Goal: Transaction & Acquisition: Purchase product/service

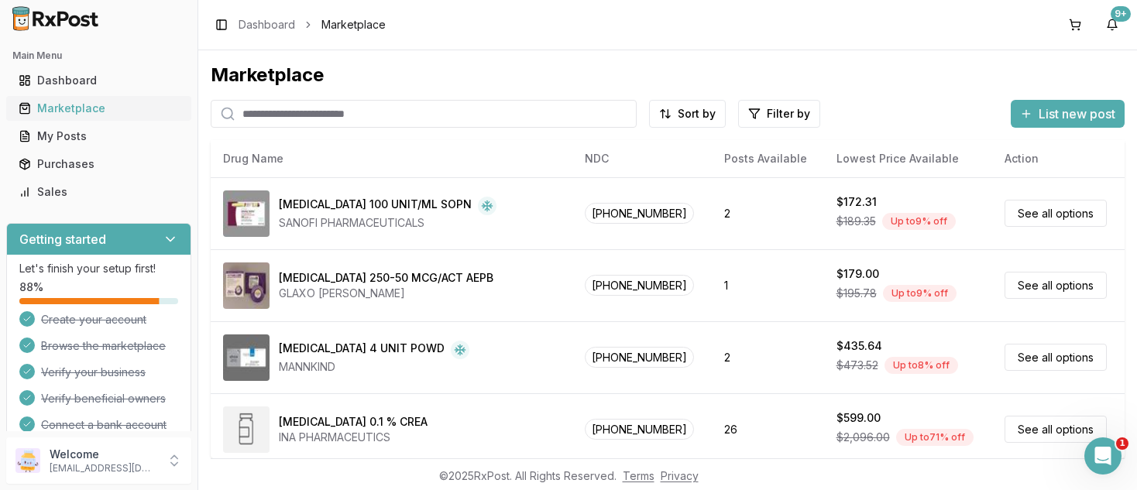
click at [60, 109] on div "Marketplace" at bounding box center [99, 108] width 160 height 15
click at [767, 113] on html "Main Menu Dashboard Marketplace My Posts Purchases Sales Getting started Let's …" at bounding box center [568, 245] width 1137 height 490
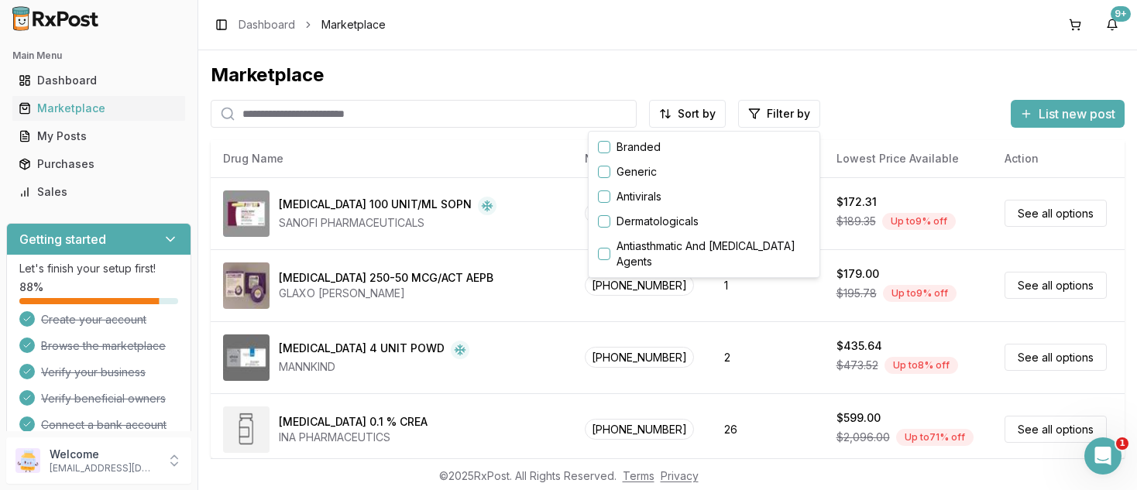
click at [603, 150] on button "button" at bounding box center [604, 147] width 12 height 12
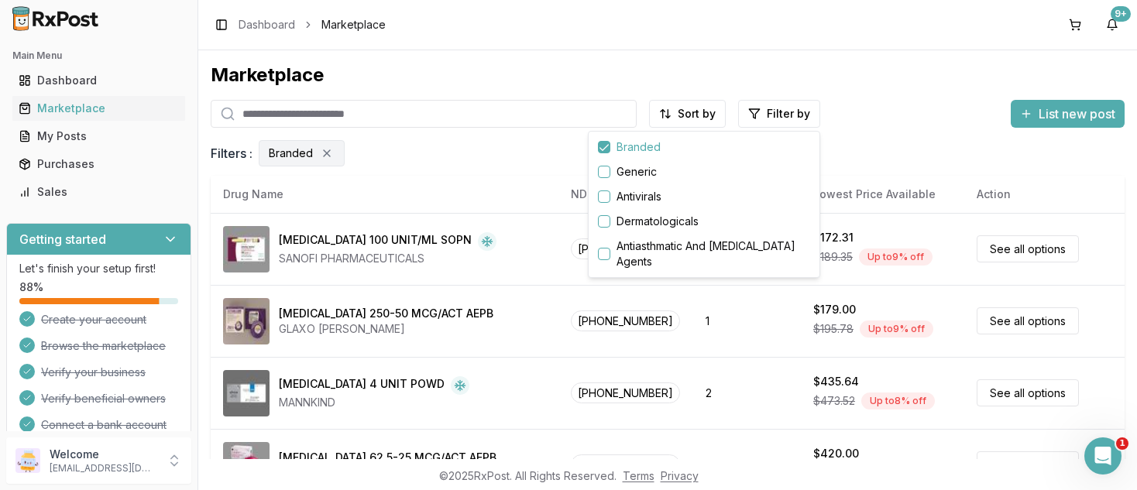
click at [544, 328] on html "Main Menu Dashboard Marketplace My Posts Purchases Sales Getting started Let's …" at bounding box center [568, 245] width 1137 height 490
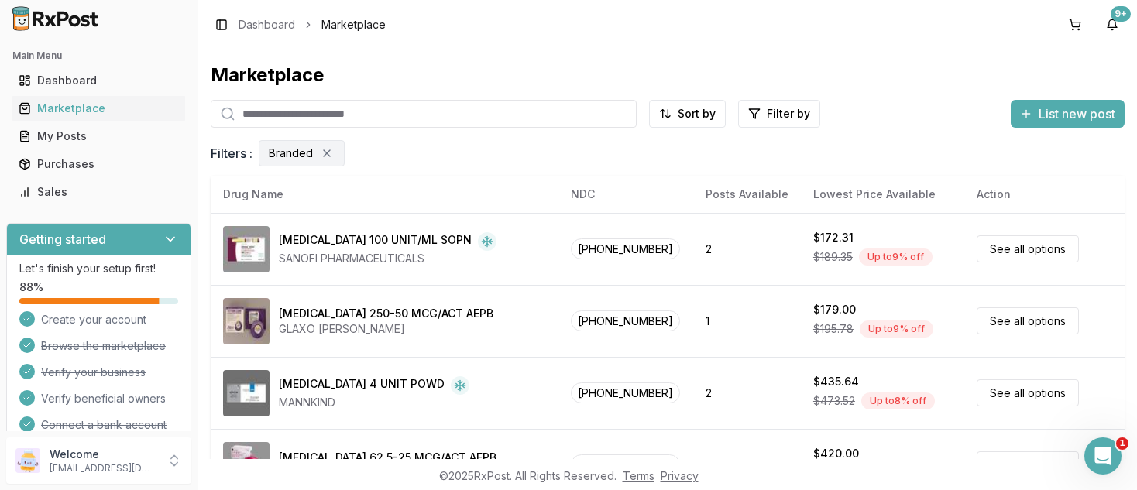
click at [544, 328] on td "[MEDICAL_DATA] 250-50 MCG/ACT AEPB GLAXO [PERSON_NAME]" at bounding box center [385, 321] width 348 height 72
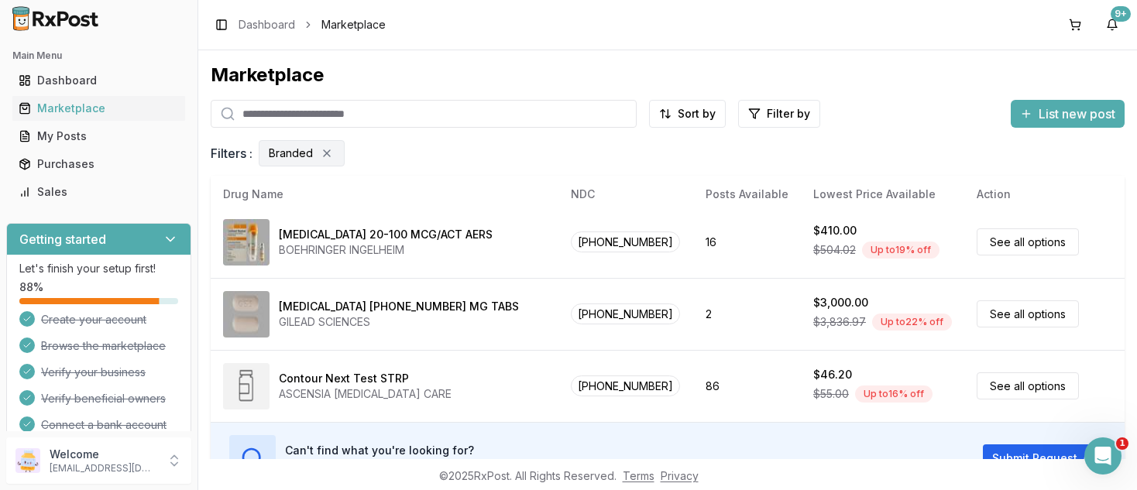
scroll to position [88, 0]
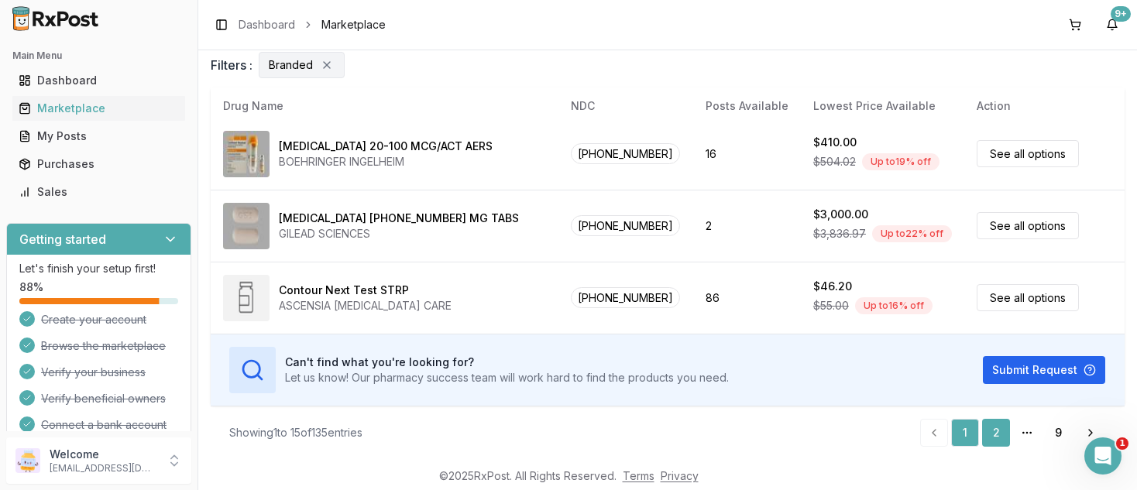
click at [992, 425] on link "2" at bounding box center [996, 433] width 28 height 28
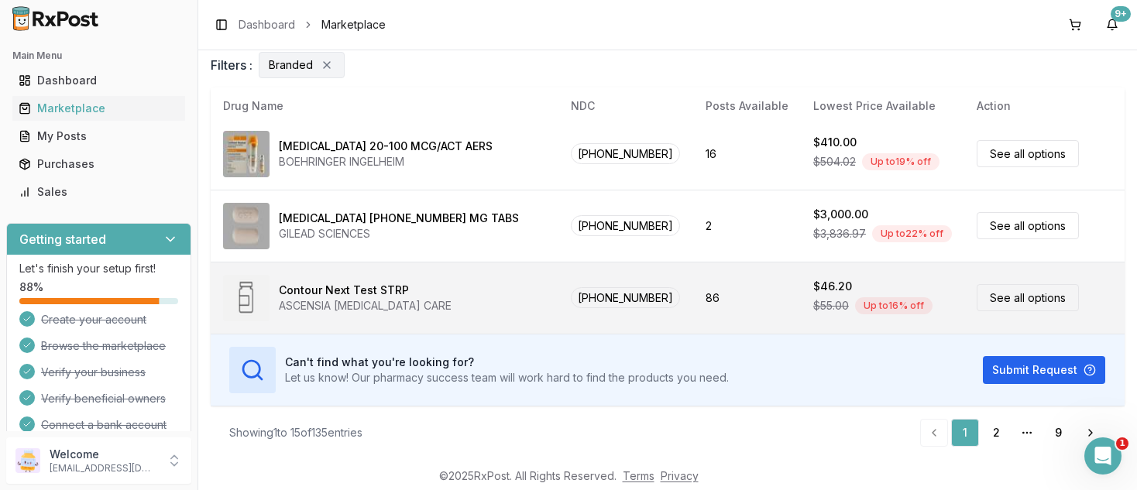
scroll to position [0, 0]
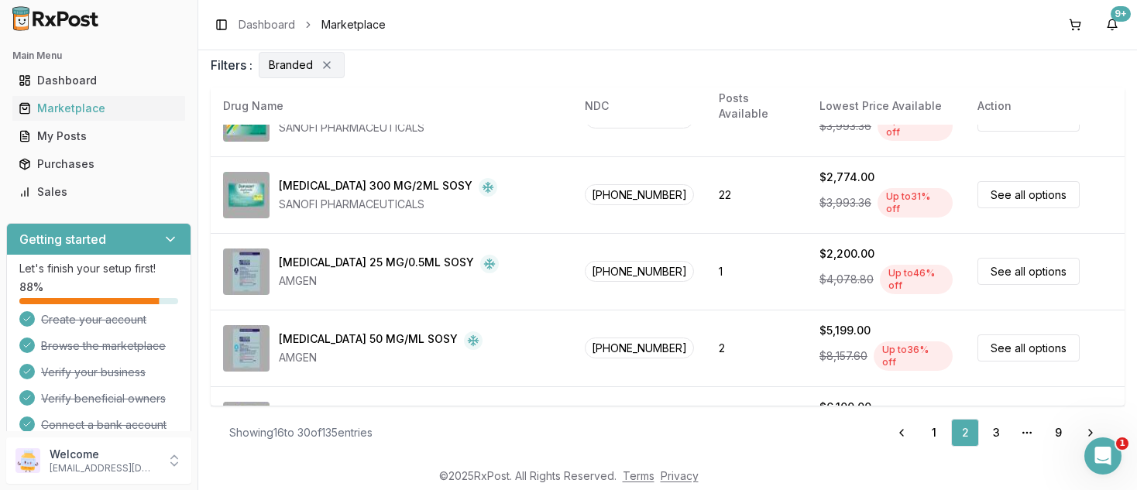
scroll to position [885, 0]
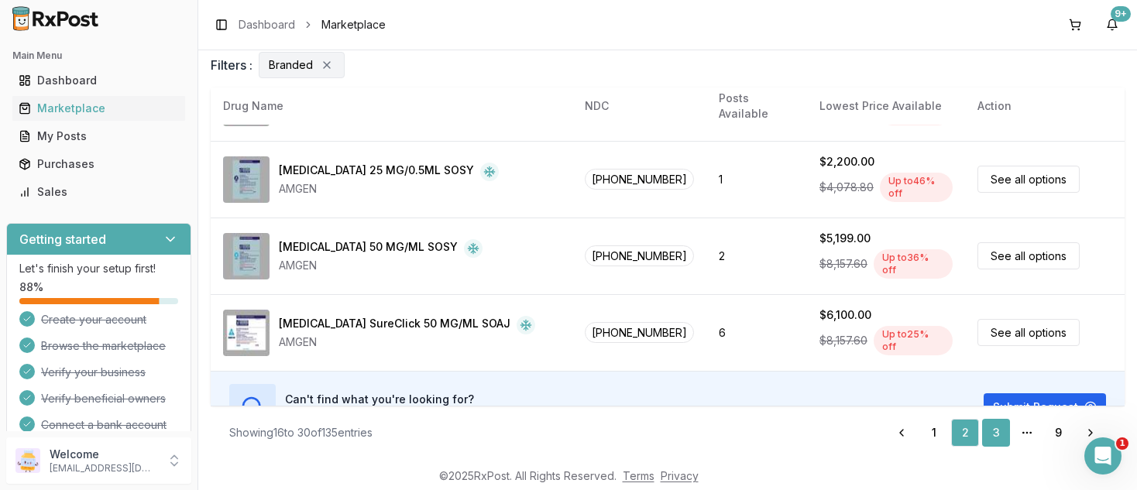
click at [995, 427] on link "3" at bounding box center [996, 433] width 28 height 28
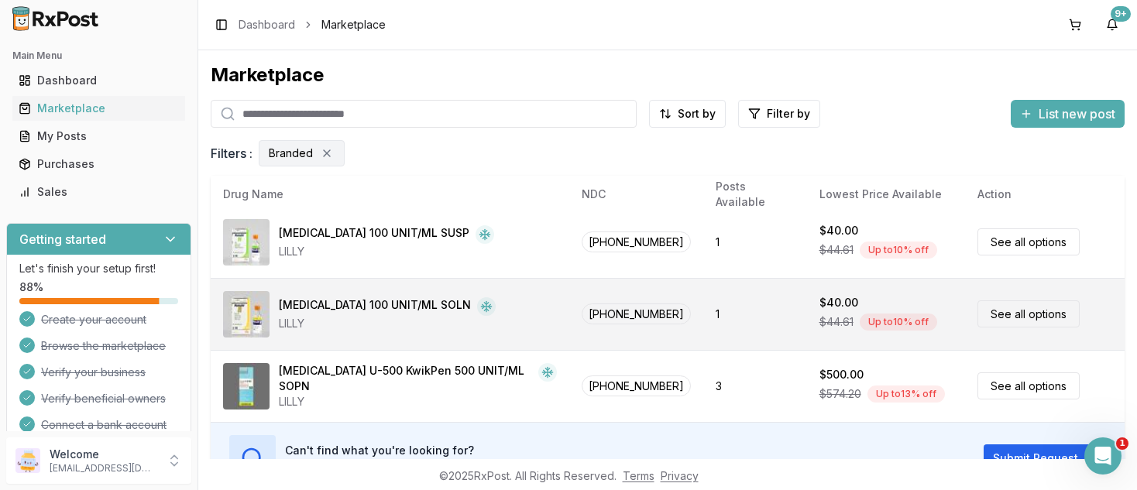
scroll to position [88, 0]
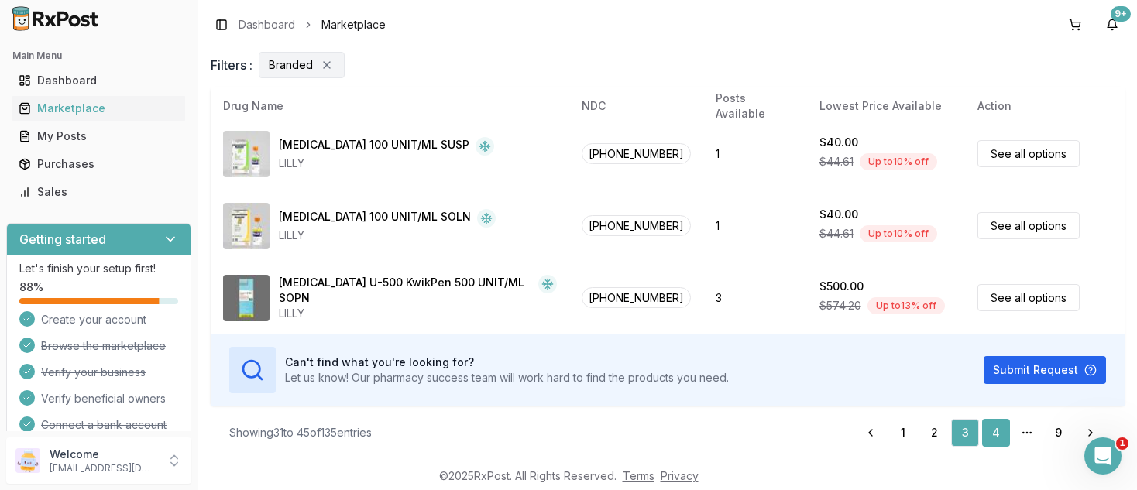
click at [1001, 433] on link "4" at bounding box center [996, 433] width 28 height 28
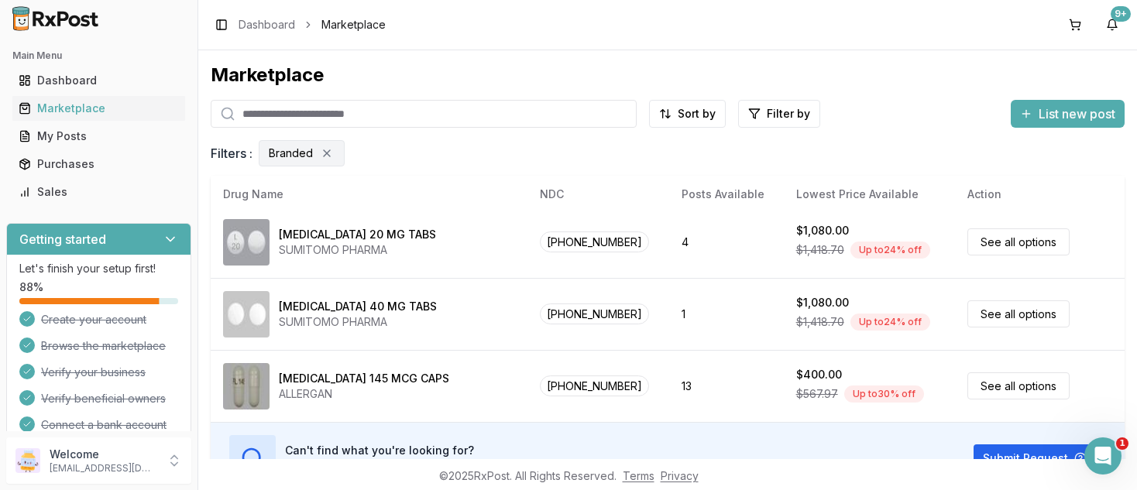
scroll to position [88, 0]
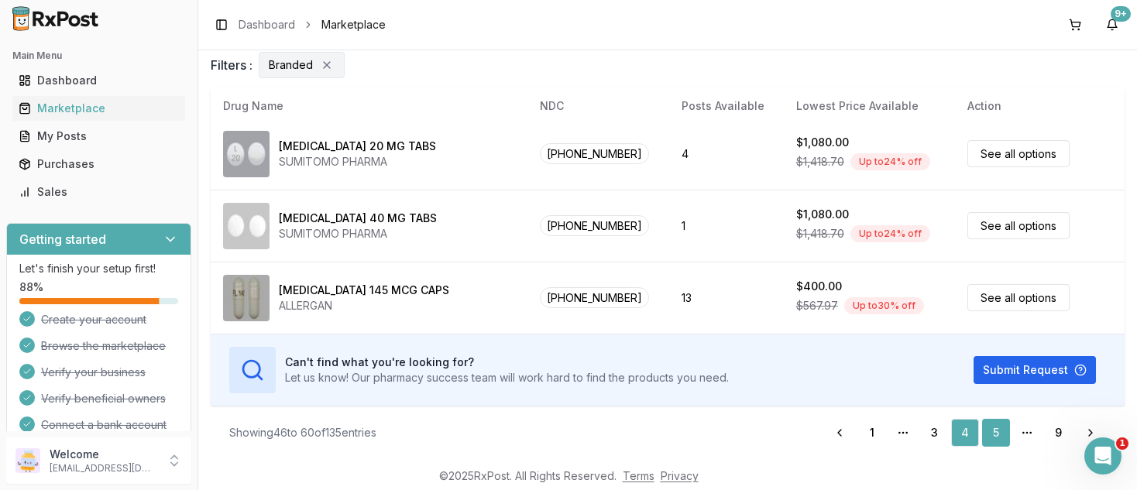
click at [994, 426] on link "5" at bounding box center [996, 433] width 28 height 28
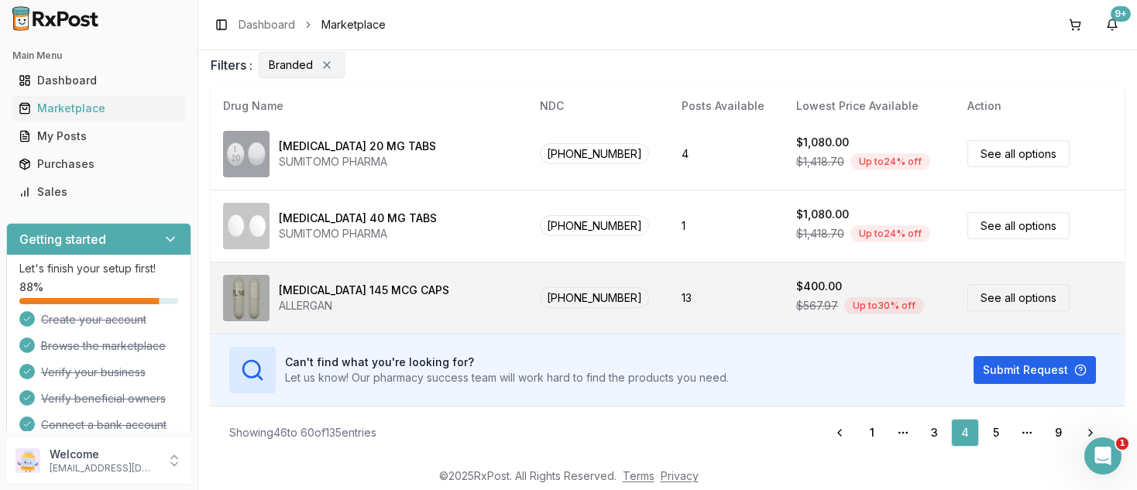
scroll to position [0, 0]
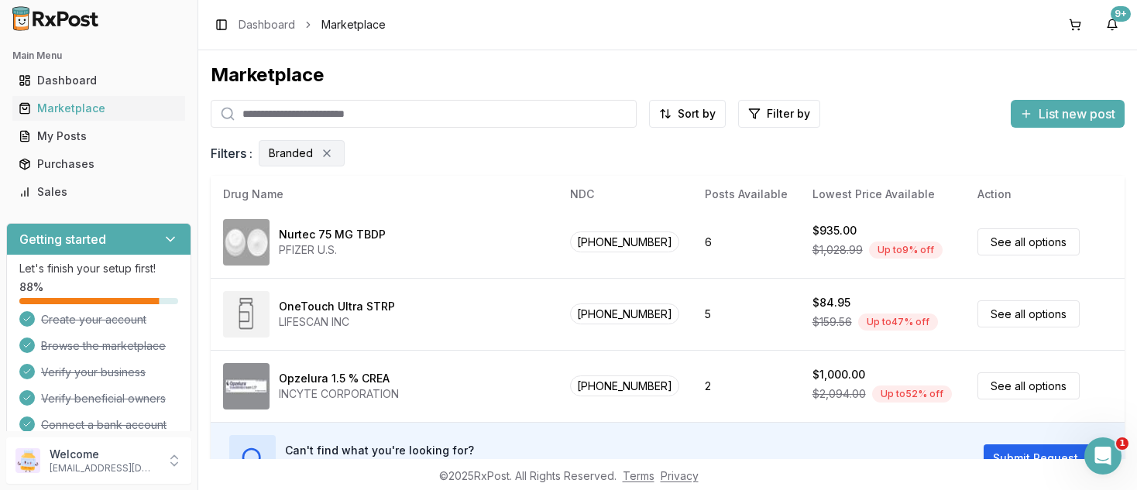
scroll to position [88, 0]
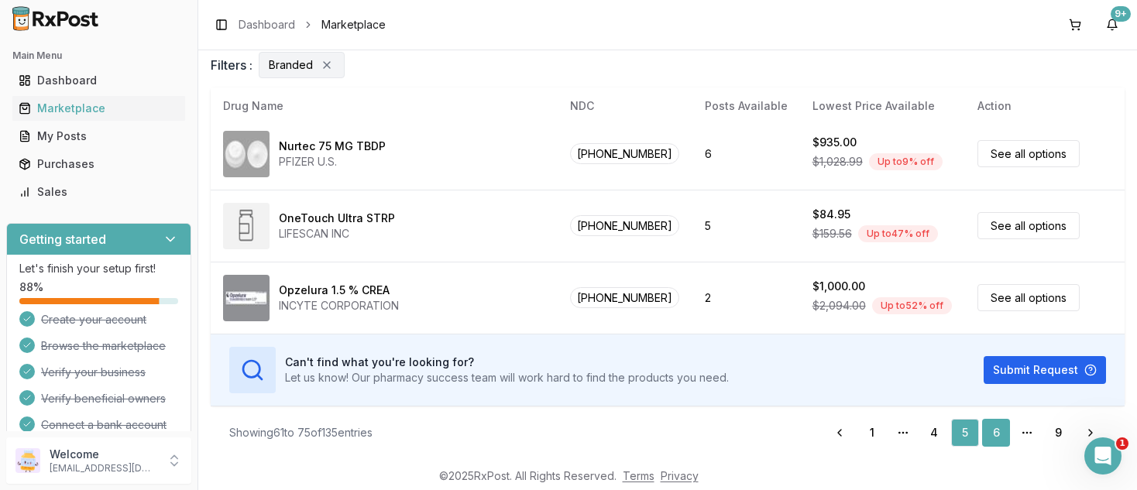
click at [997, 434] on link "6" at bounding box center [996, 433] width 28 height 28
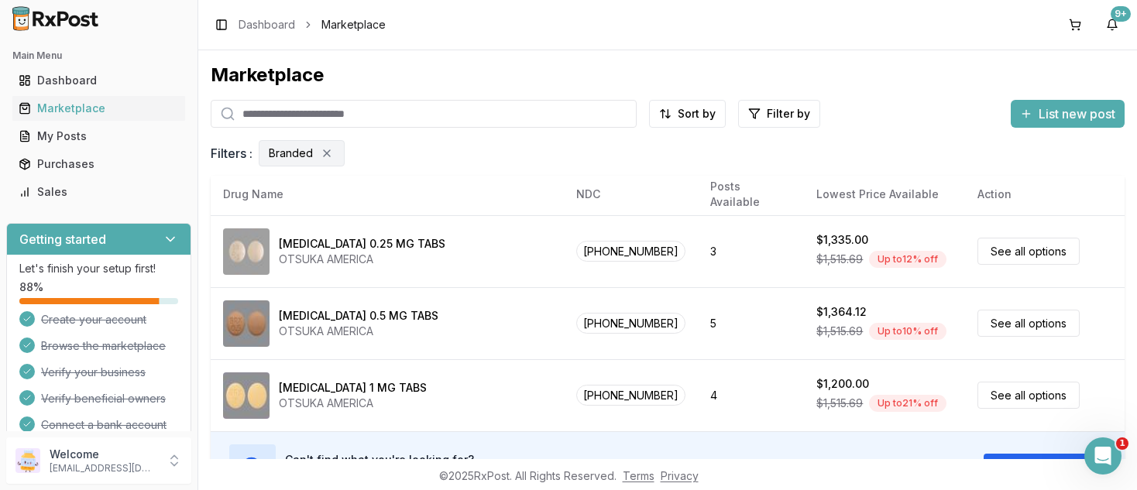
scroll to position [88, 0]
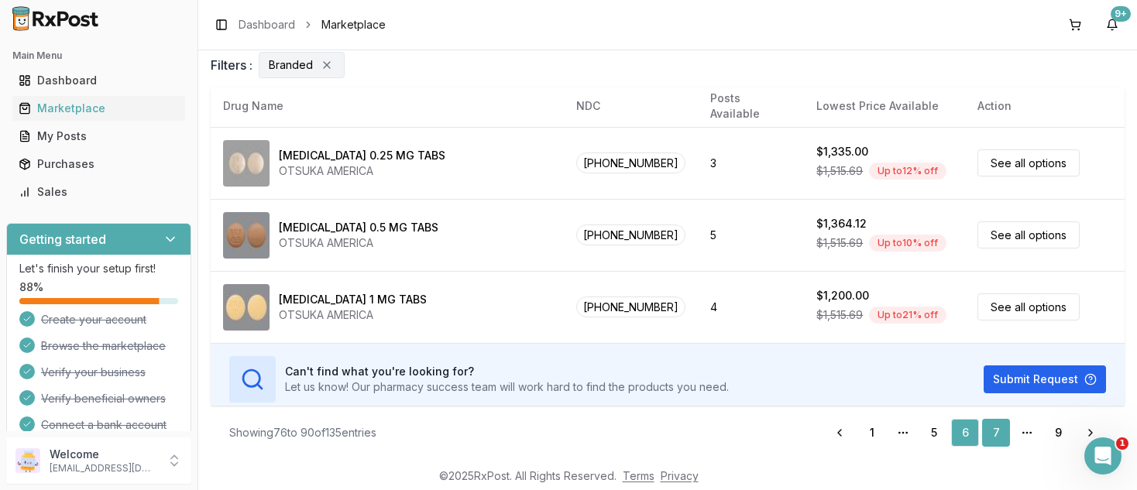
click at [994, 428] on link "7" at bounding box center [996, 433] width 28 height 28
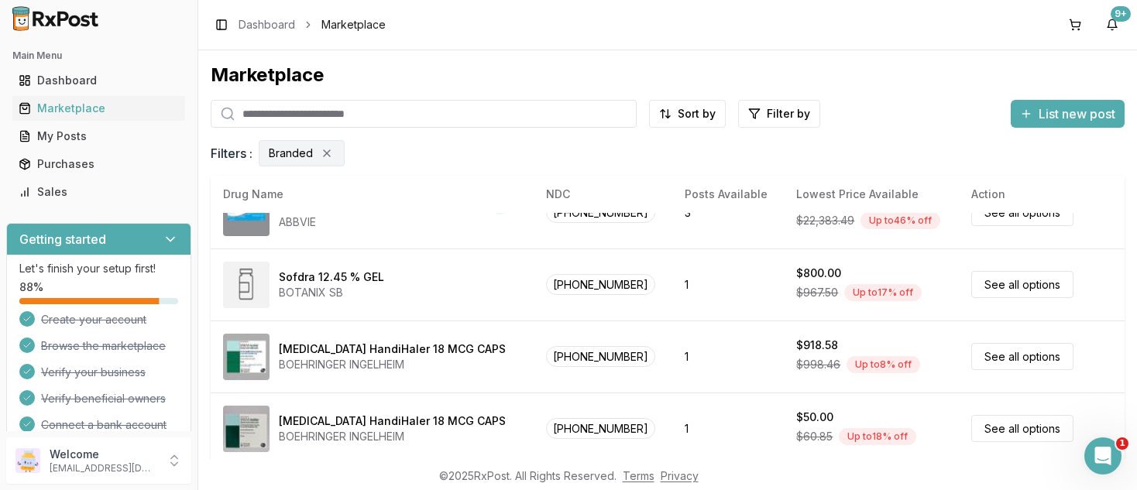
scroll to position [595, 0]
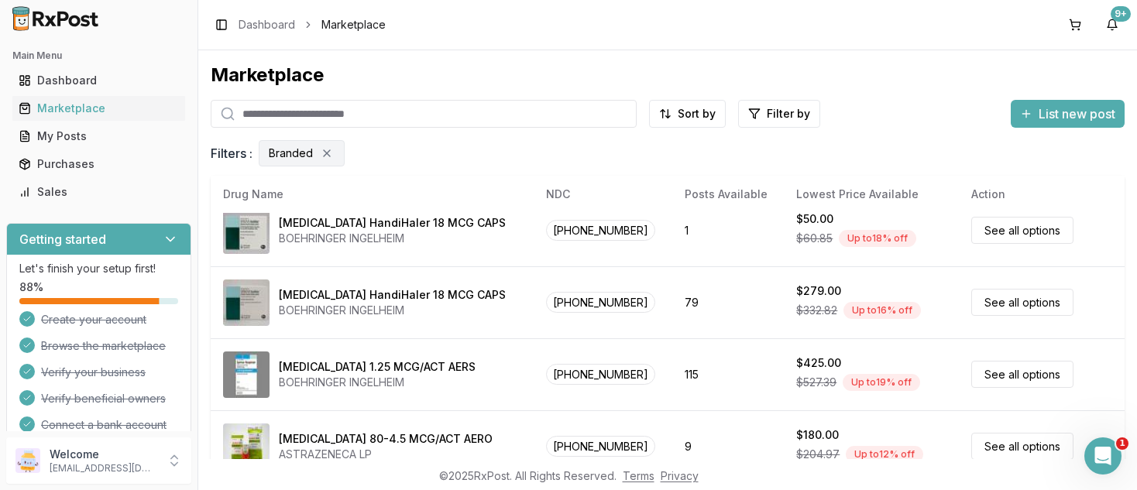
click at [487, 316] on div "[MEDICAL_DATA] HandiHaler 18 MCG CAPS BOEHRINGER INGELHEIM" at bounding box center [372, 303] width 298 height 46
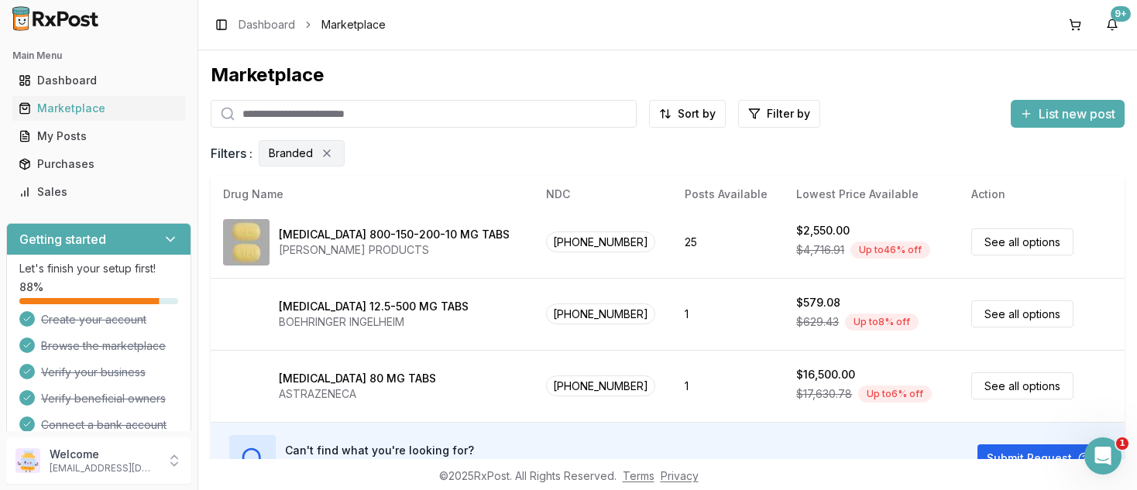
scroll to position [88, 0]
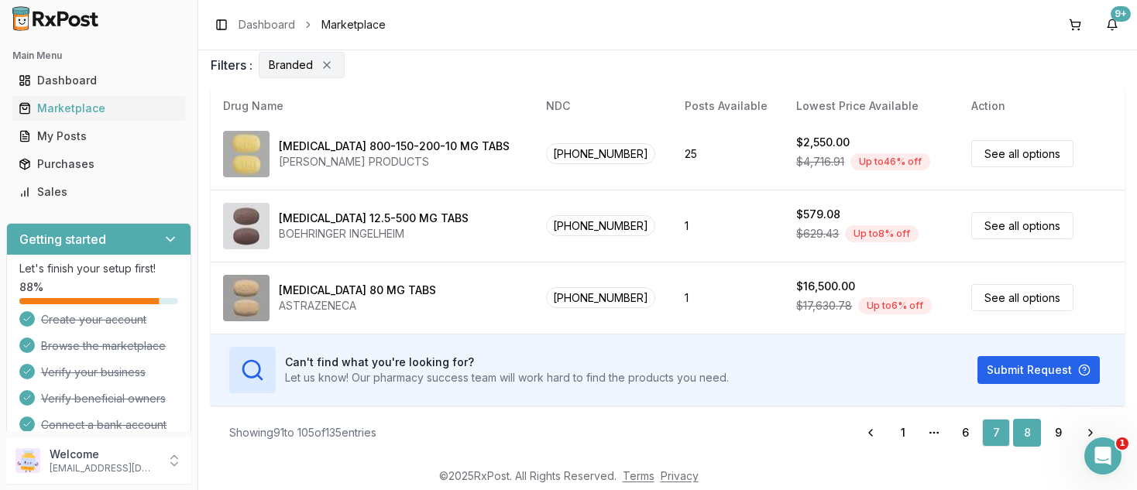
click at [1024, 434] on link "8" at bounding box center [1027, 433] width 28 height 28
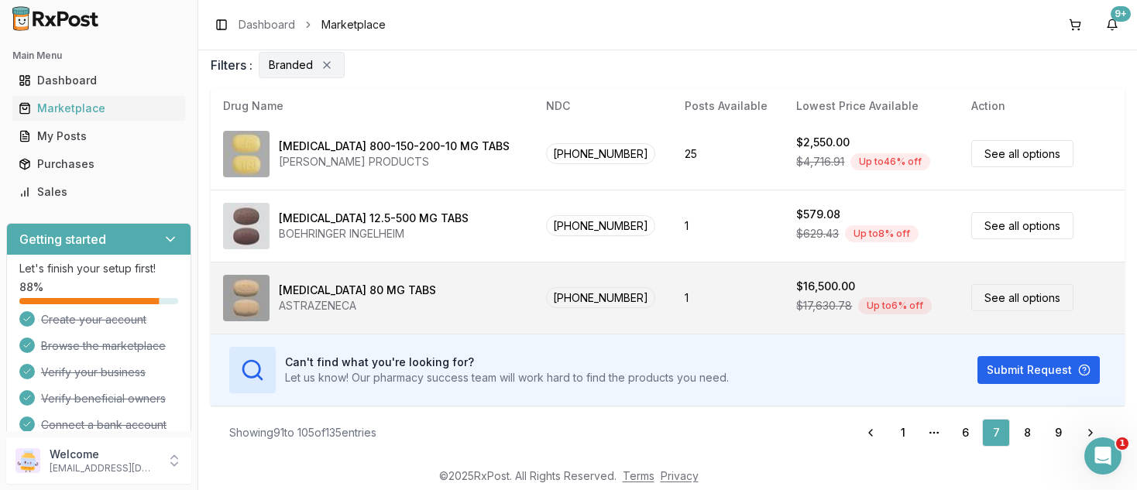
scroll to position [0, 0]
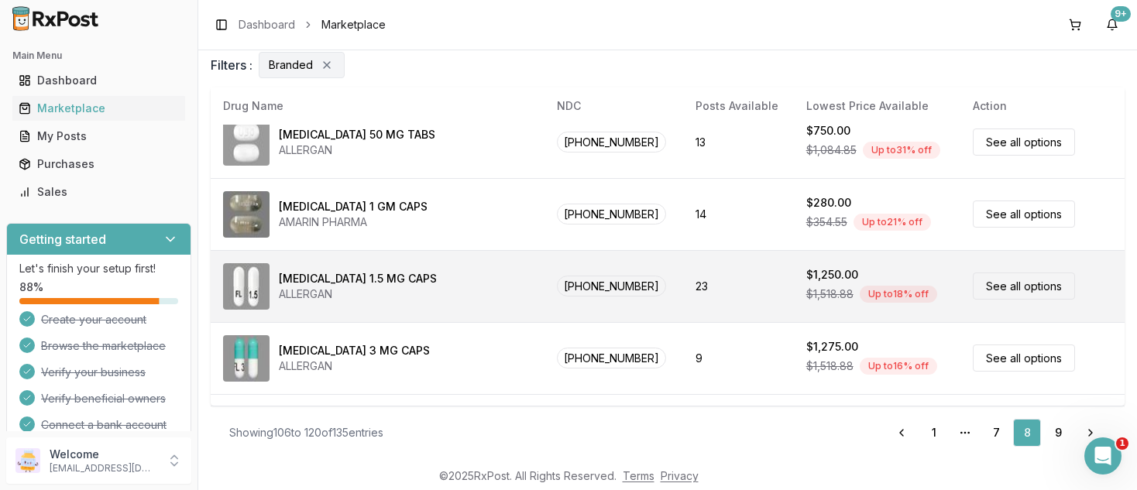
scroll to position [871, 0]
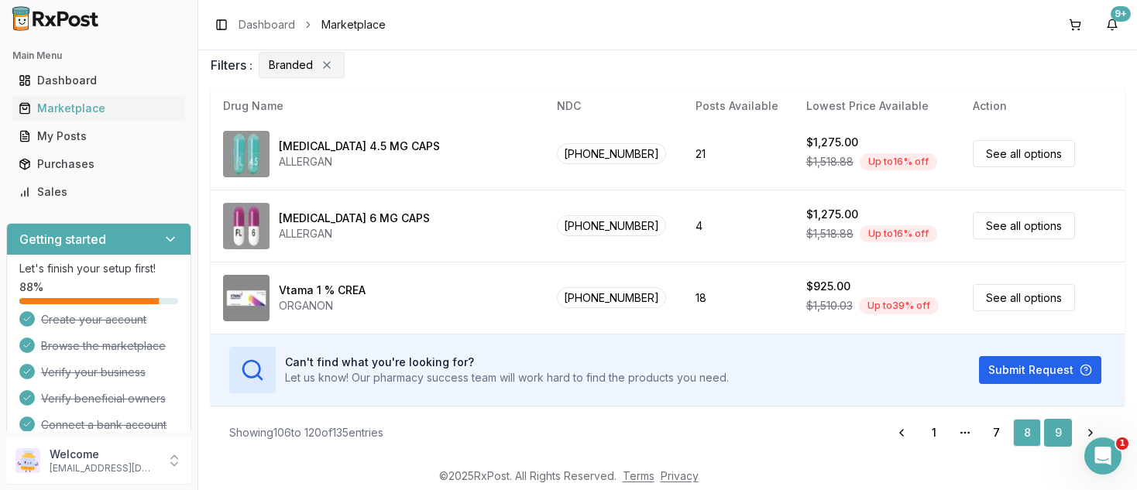
click at [1057, 427] on link "9" at bounding box center [1058, 433] width 28 height 28
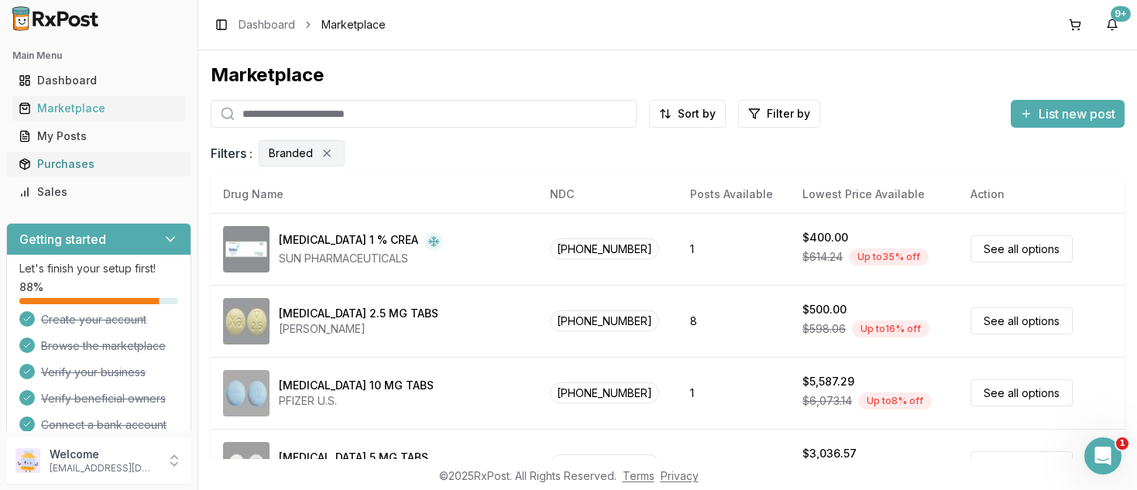
click at [60, 167] on div "Purchases" at bounding box center [99, 163] width 160 height 15
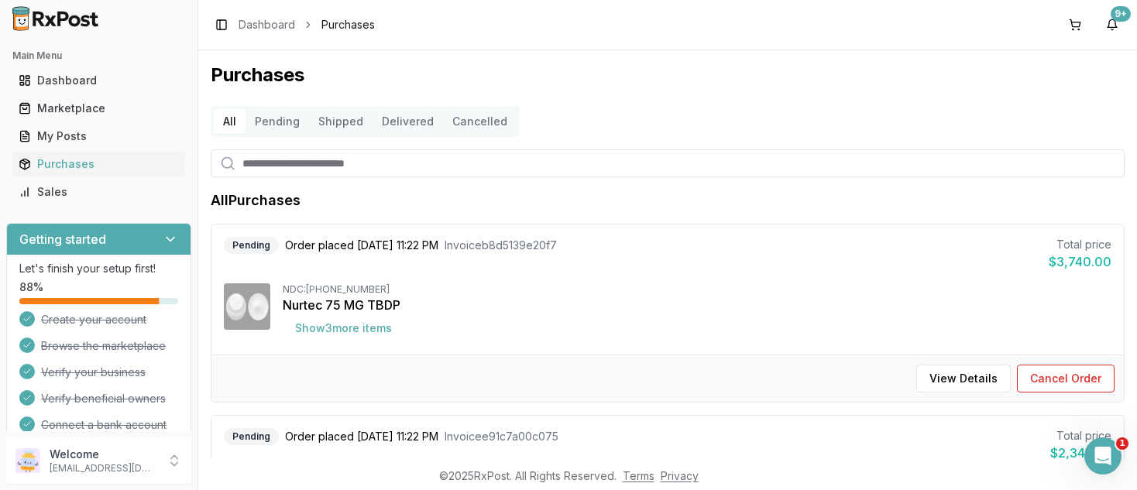
click at [282, 125] on button "Pending" at bounding box center [276, 121] width 63 height 25
